Goal: Information Seeking & Learning: Understand process/instructions

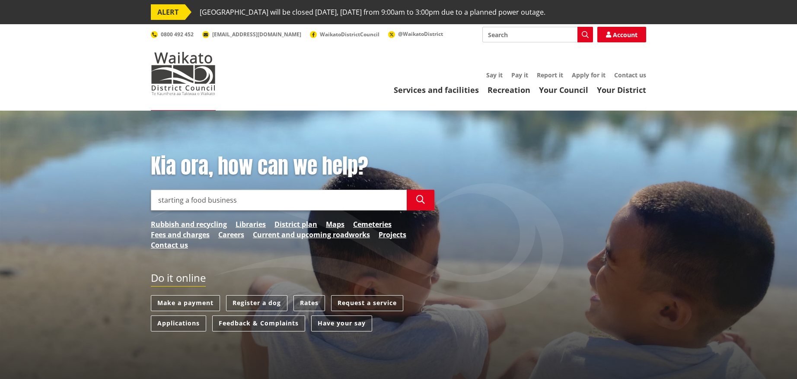
type input "starting a food business"
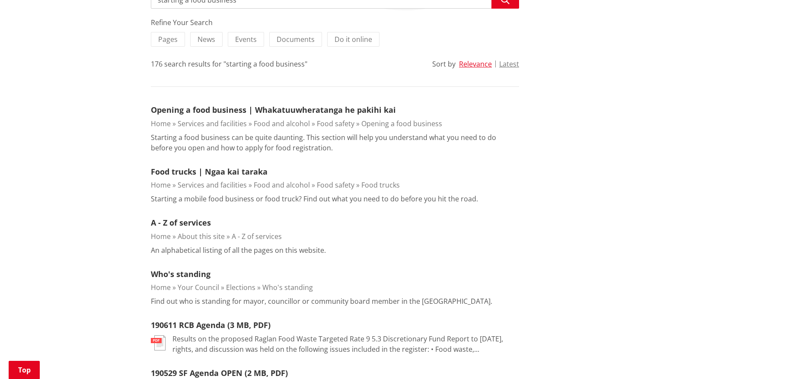
scroll to position [206, 0]
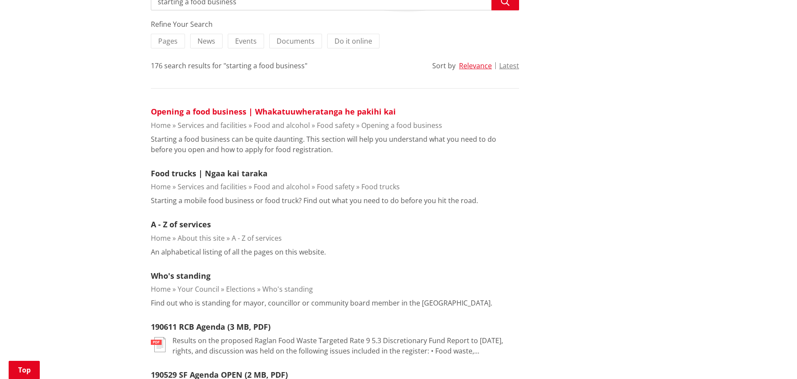
click at [236, 111] on link "Opening a food business | Whakatuuwheratanga he pakihi kai" at bounding box center [273, 111] width 245 height 10
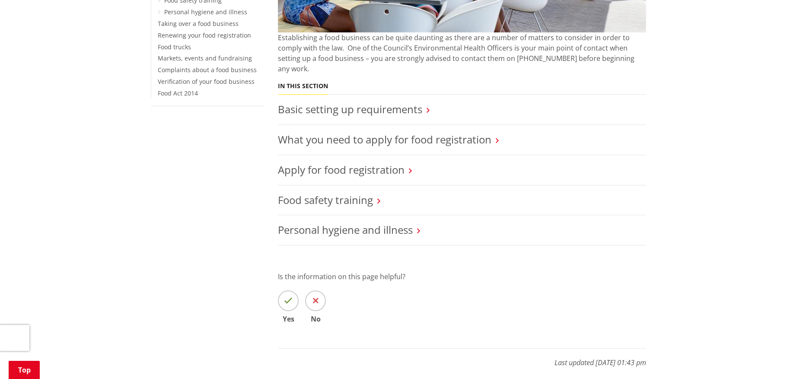
scroll to position [331, 0]
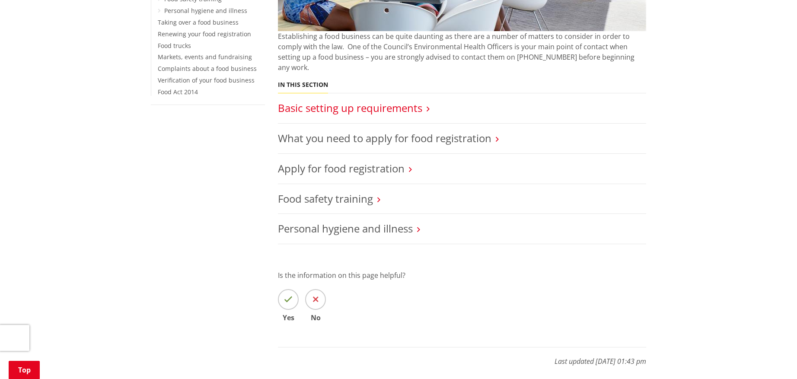
click at [342, 101] on link "Basic setting up requirements" at bounding box center [350, 108] width 144 height 14
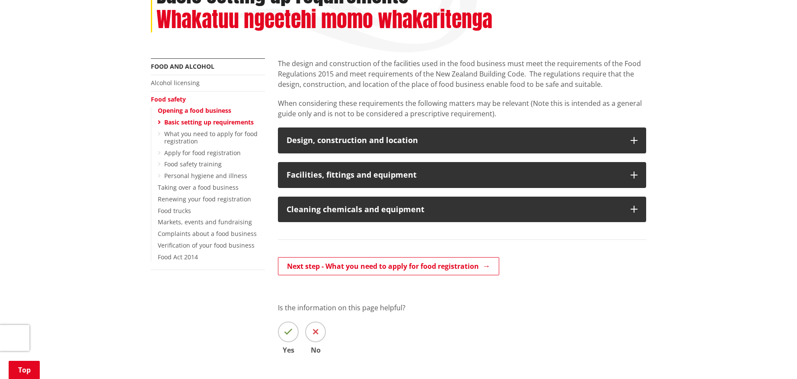
scroll to position [168, 0]
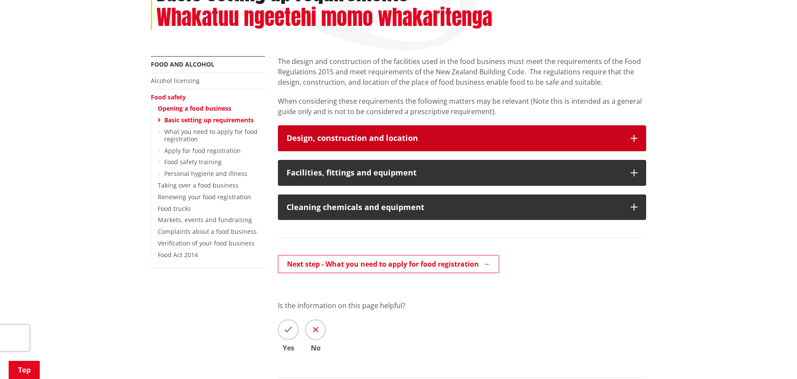
click at [637, 137] on icon "button" at bounding box center [634, 138] width 7 height 7
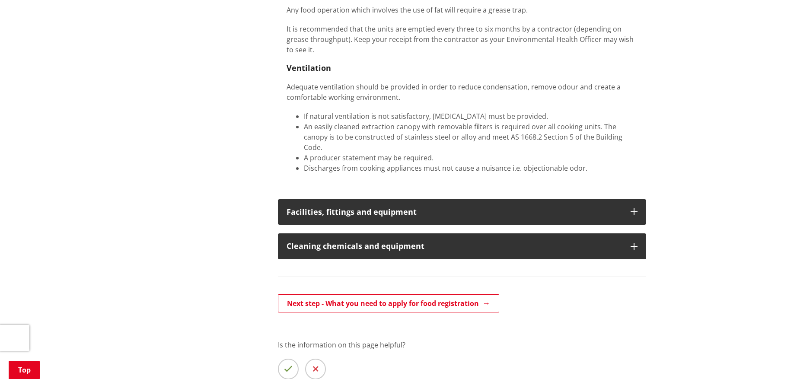
scroll to position [900, 0]
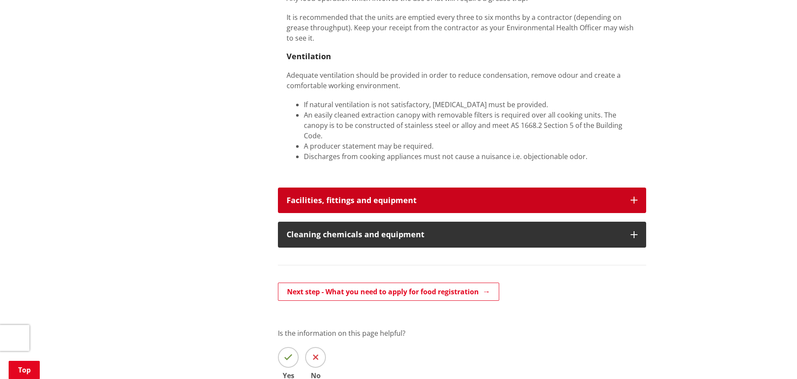
click at [638, 189] on button "Facilities, fittings and equipment" at bounding box center [462, 201] width 368 height 26
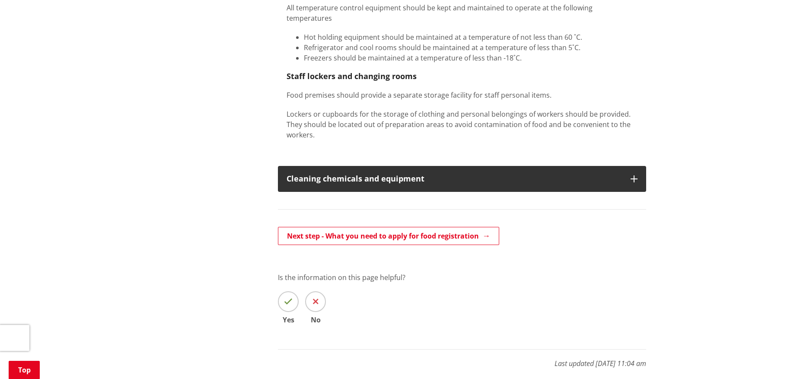
scroll to position [1251, 0]
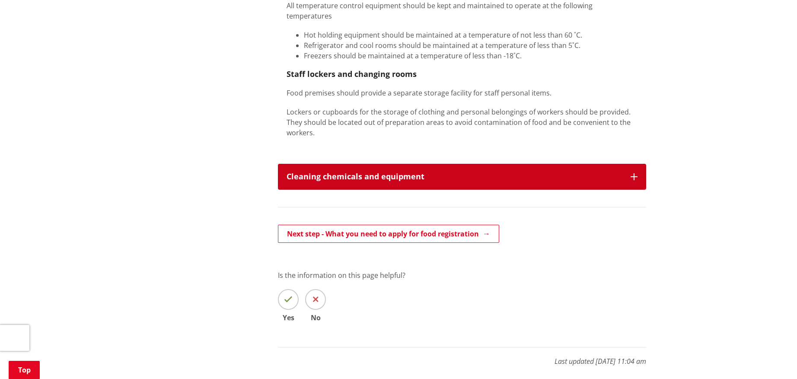
click at [636, 173] on icon "button" at bounding box center [634, 176] width 7 height 7
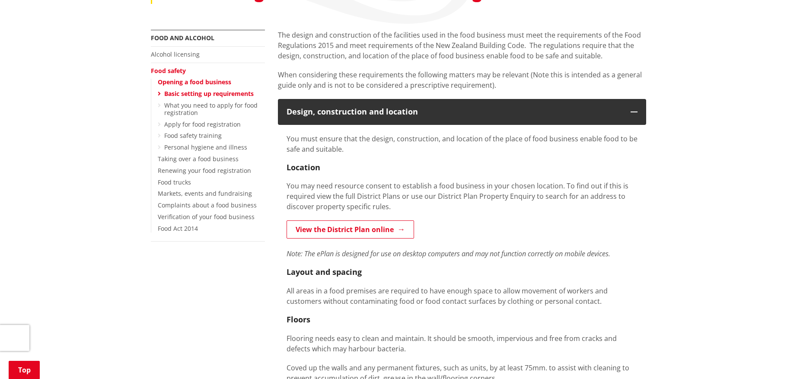
scroll to position [200, 0]
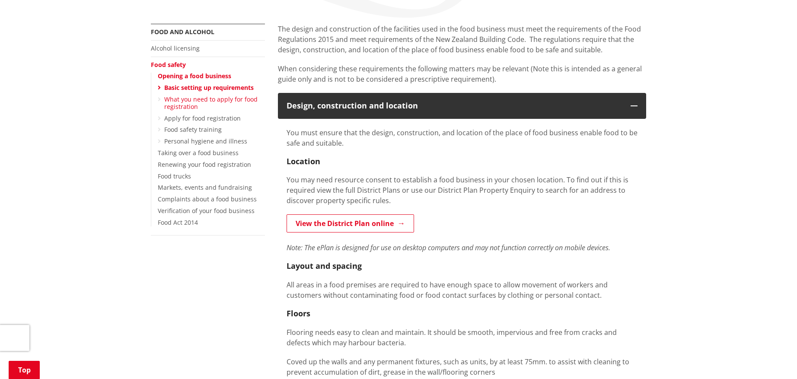
click at [195, 101] on link "What you need to apply for food registration" at bounding box center [210, 103] width 93 height 16
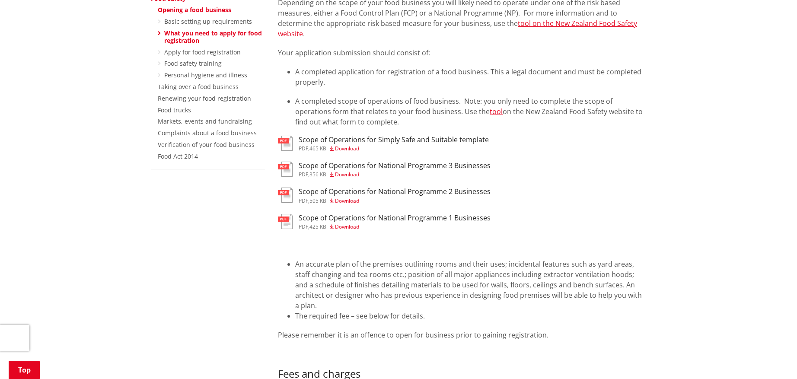
scroll to position [265, 0]
click at [596, 25] on link "tool on the New Zealand Food Safety website" at bounding box center [457, 30] width 359 height 20
